Goal: Navigation & Orientation: Find specific page/section

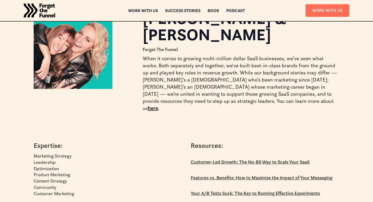
scroll to position [16, 0]
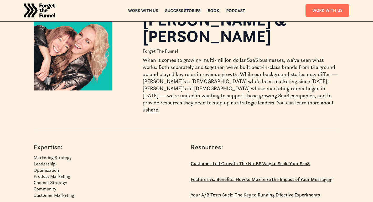
click at [148, 10] on div "Work with us" at bounding box center [143, 11] width 30 height 4
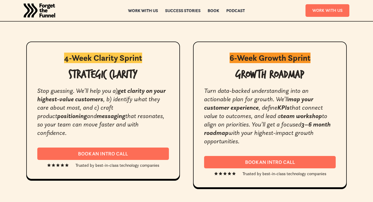
scroll to position [987, 0]
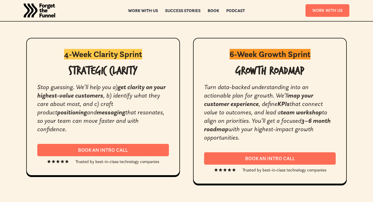
click at [222, 27] on div "Know exactly what’s wrong and exactly what to do next. Whether you need sharper…" at bounding box center [186, 67] width 373 height 234
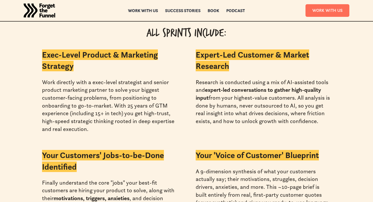
scroll to position [1231, 0]
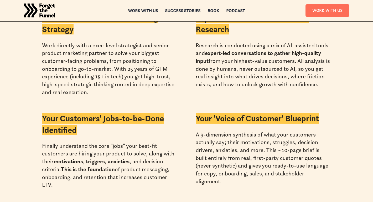
click at [48, 13] on img "home" at bounding box center [39, 10] width 31 height 21
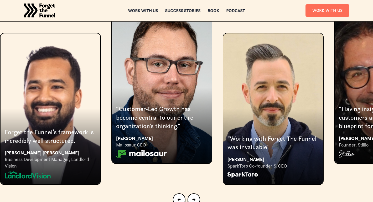
scroll to position [1058, 0]
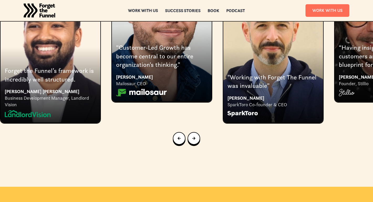
click at [145, 12] on div "Work with us" at bounding box center [143, 11] width 30 height 4
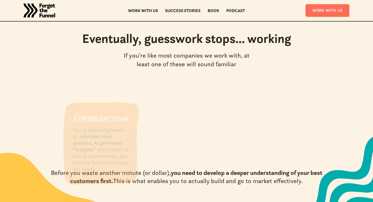
scroll to position [517, 0]
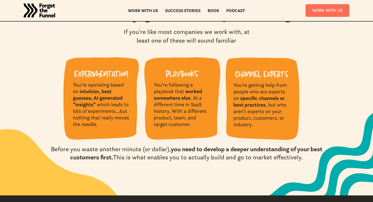
click at [47, 13] on img "home" at bounding box center [39, 10] width 31 height 21
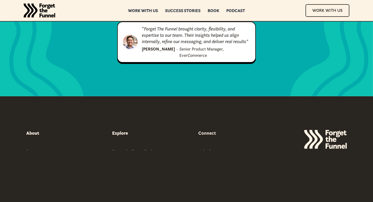
scroll to position [2695, 0]
